Goal: Task Accomplishment & Management: Use online tool/utility

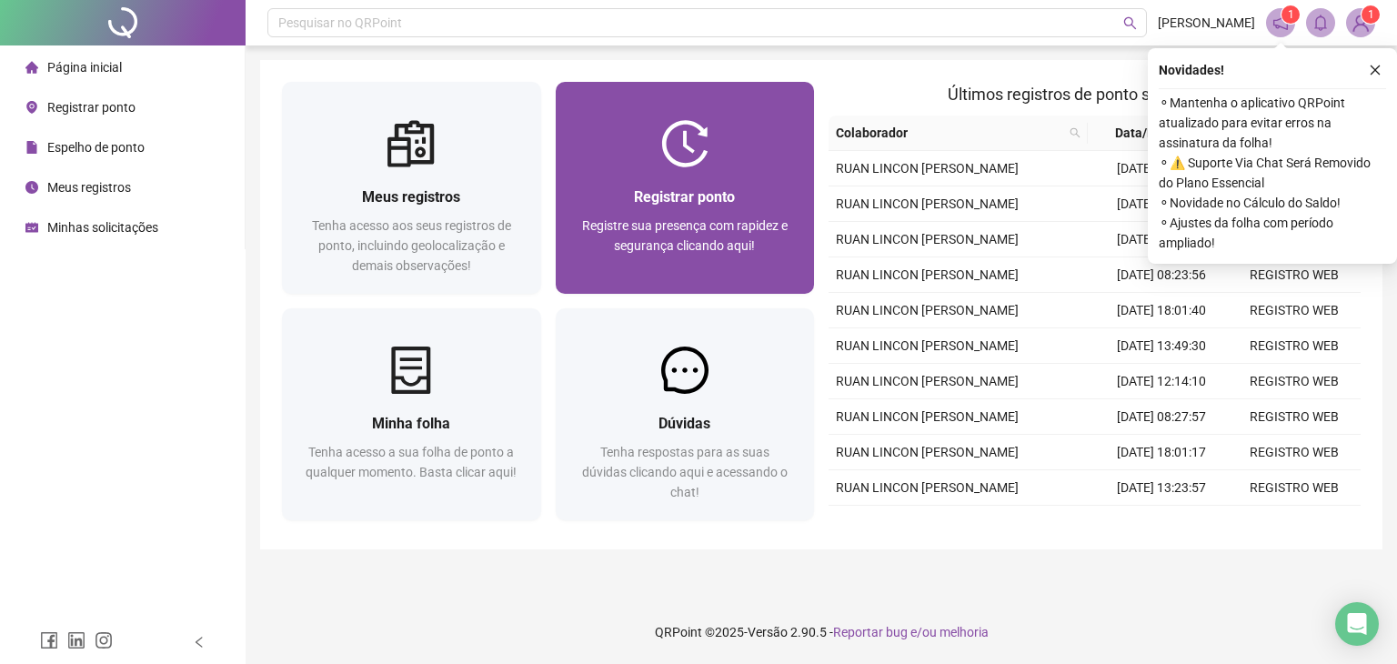
click at [725, 188] on span "Registrar ponto" at bounding box center [684, 196] width 101 height 17
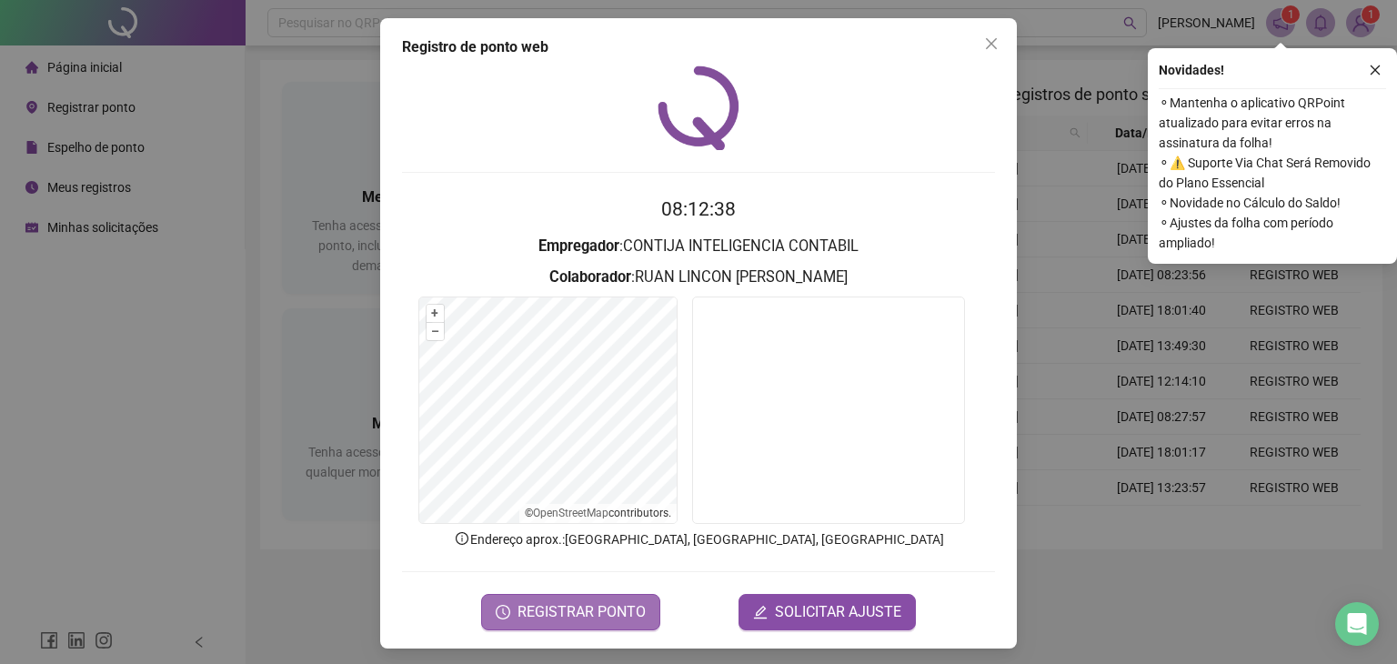
click at [584, 607] on span "REGISTRAR PONTO" at bounding box center [581, 612] width 128 height 22
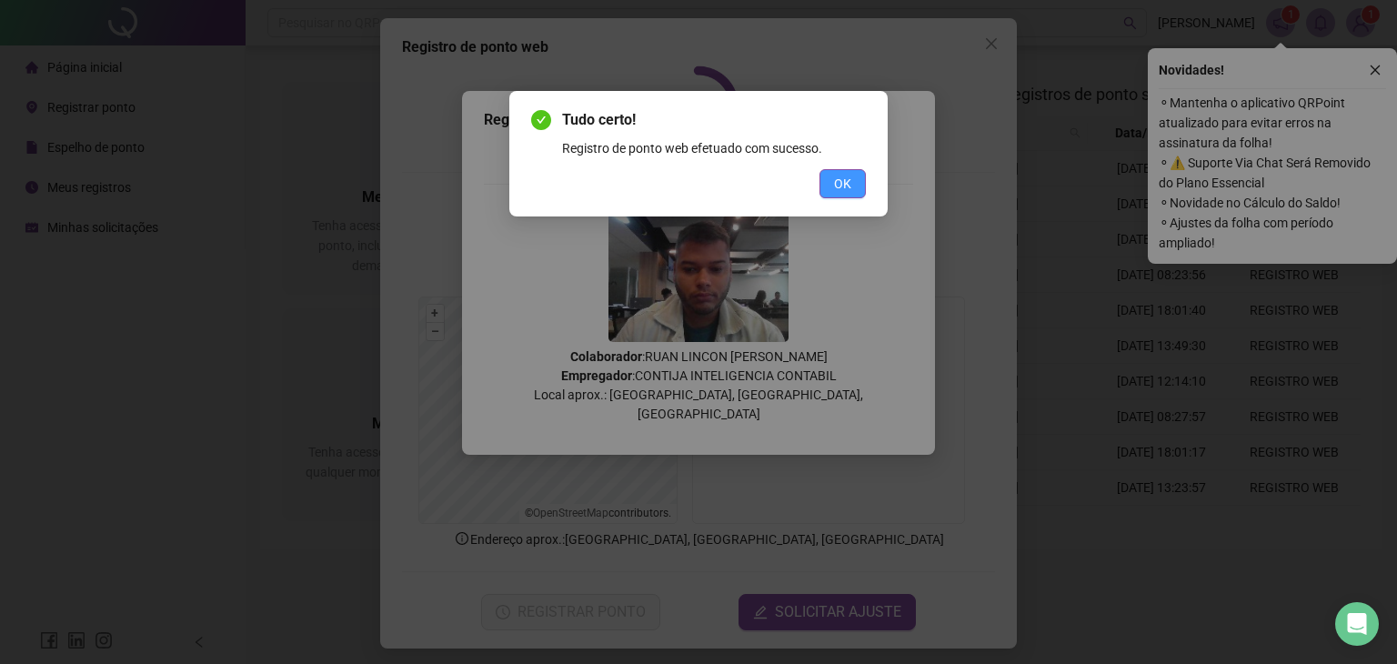
click at [843, 190] on span "OK" at bounding box center [842, 184] width 17 height 20
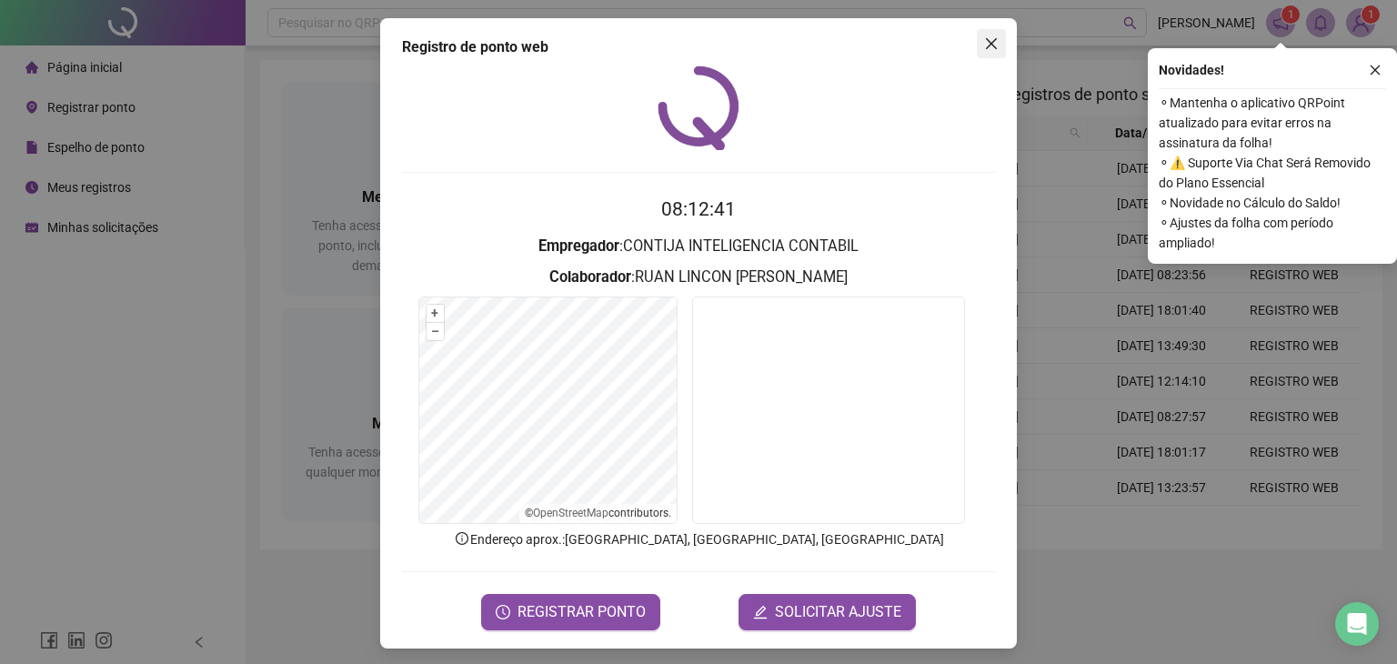
click at [987, 44] on icon "close" at bounding box center [991, 43] width 15 height 15
